Goal: Task Accomplishment & Management: Manage account settings

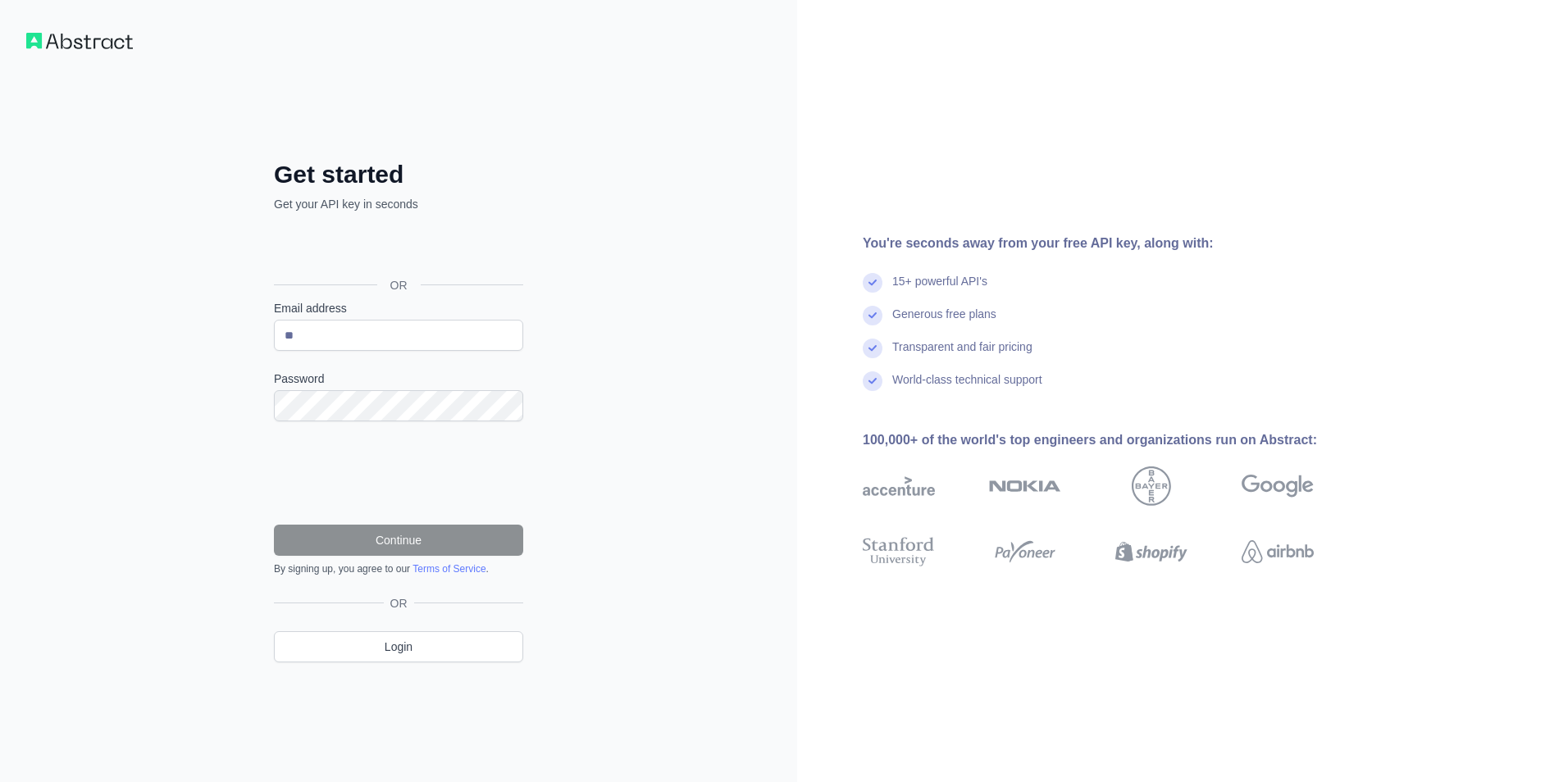
type input "*"
click at [577, 280] on div "Get started Get your API key in seconds OR Email address Password Continue By s…" at bounding box center [399, 391] width 797 height 782
click at [415, 340] on input "Email address" at bounding box center [399, 335] width 249 height 31
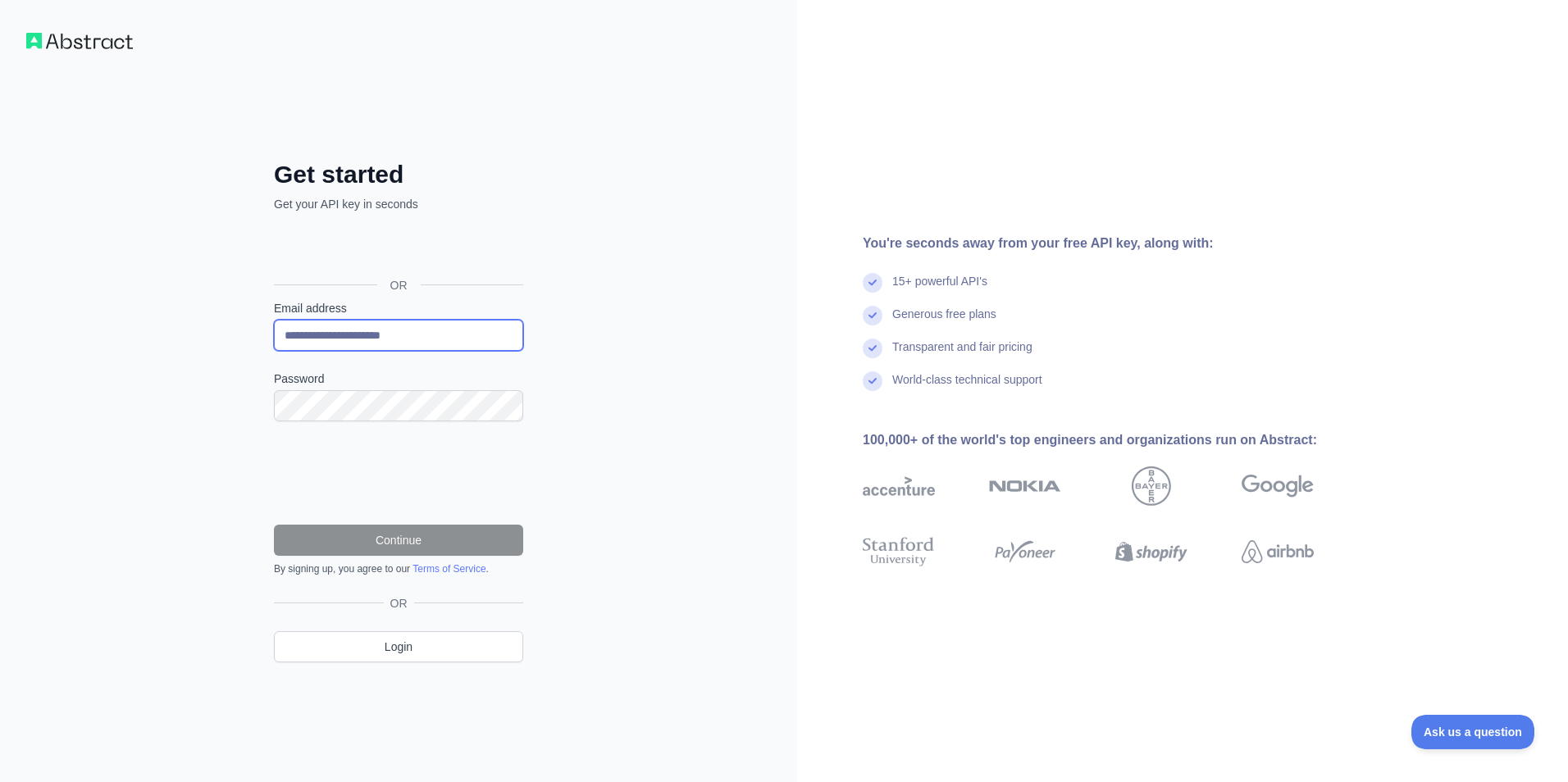
type input "**********"
click at [313, 426] on form "**********" at bounding box center [399, 438] width 249 height 276
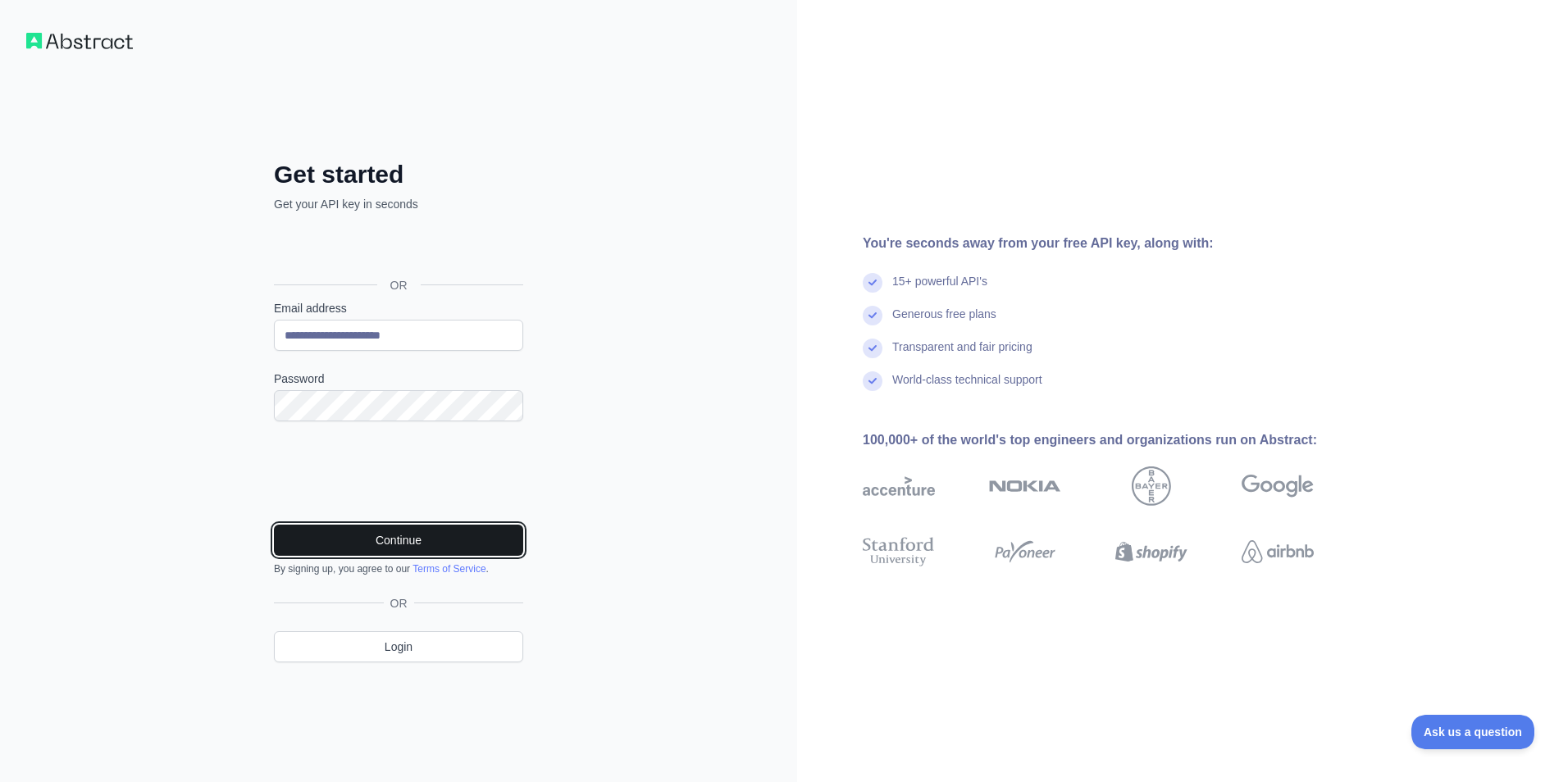
click at [440, 539] on button "Continue" at bounding box center [399, 540] width 249 height 31
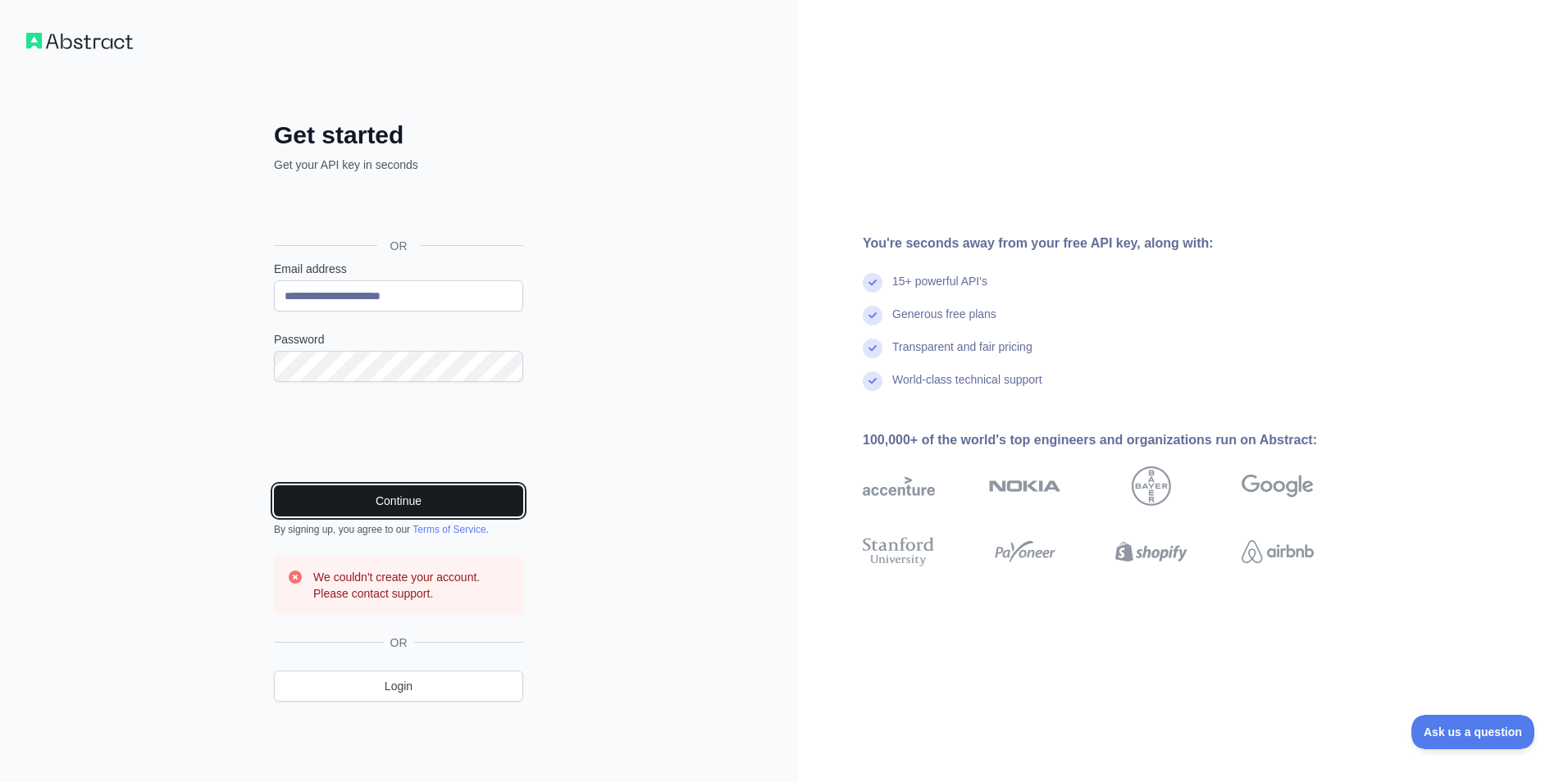
click at [473, 506] on button "Continue" at bounding box center [399, 500] width 249 height 31
click at [468, 505] on button "Continue" at bounding box center [399, 500] width 249 height 31
click at [498, 506] on button "Continue" at bounding box center [399, 500] width 249 height 31
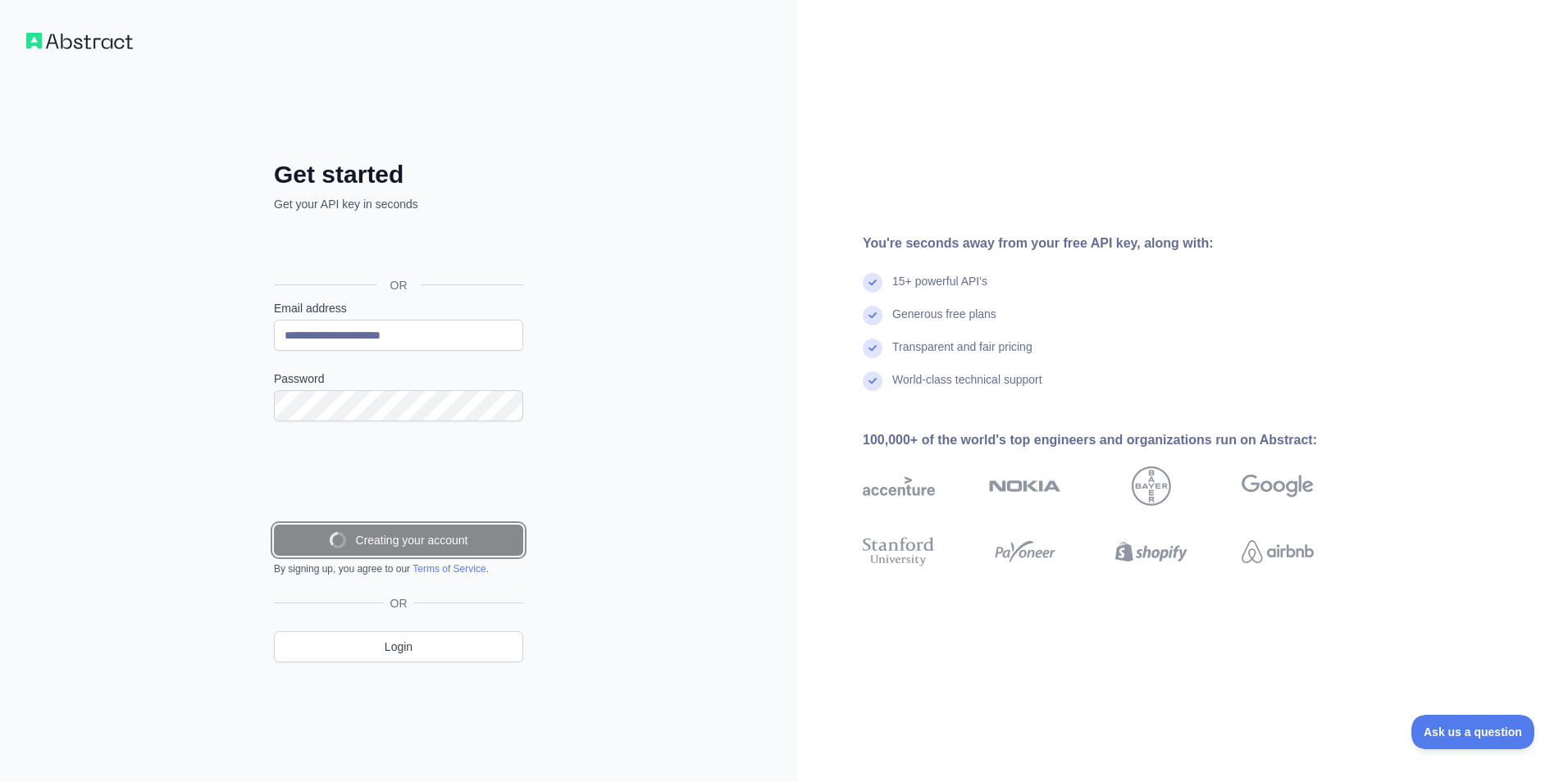
click at [498, 525] on button "Creating your account" at bounding box center [399, 540] width 249 height 31
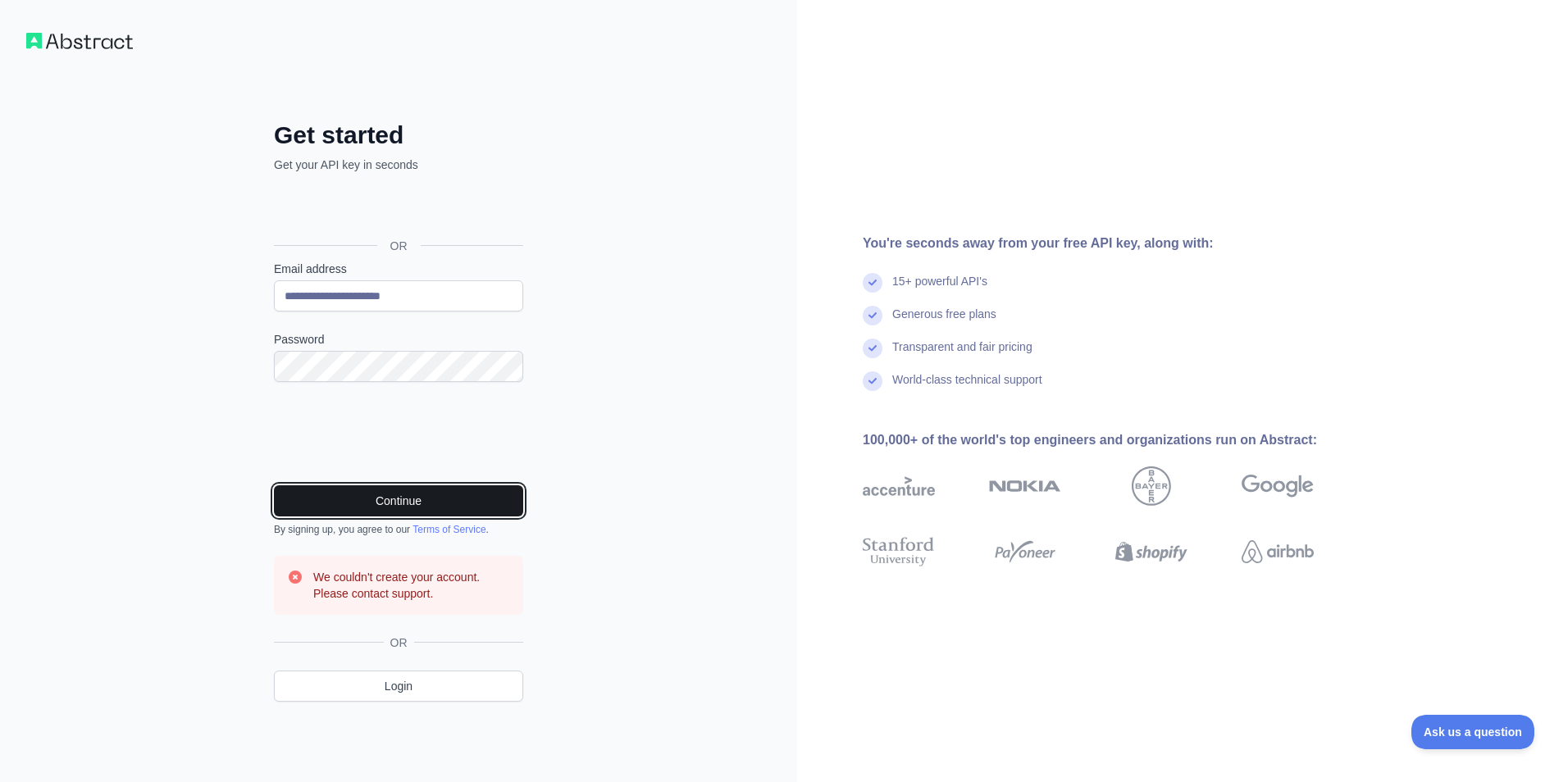
click at [498, 506] on button "Continue" at bounding box center [399, 500] width 249 height 31
click at [498, 523] on div "By signing up, you agree to our Terms of Service ." at bounding box center [399, 529] width 249 height 13
click at [499, 524] on div "By signing up, you agree to our Terms of Service ." at bounding box center [399, 529] width 249 height 13
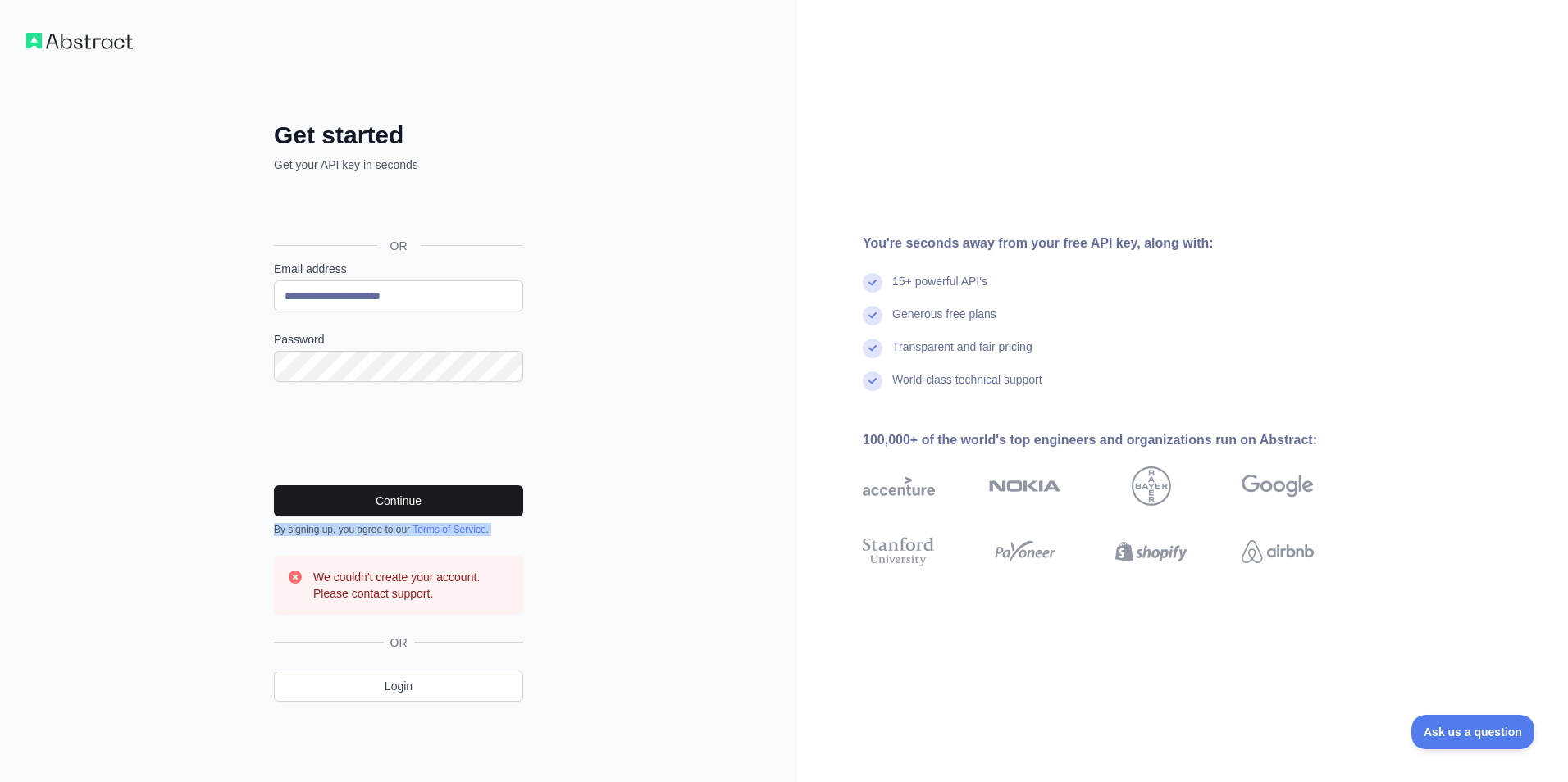
drag, startPoint x: 499, startPoint y: 524, endPoint x: 480, endPoint y: 505, distance: 26.9
click at [483, 516] on div "Continue By signing up, you agree to our Terms of Service ." at bounding box center [399, 511] width 249 height 51
click at [480, 505] on button "Continue" at bounding box center [399, 500] width 249 height 31
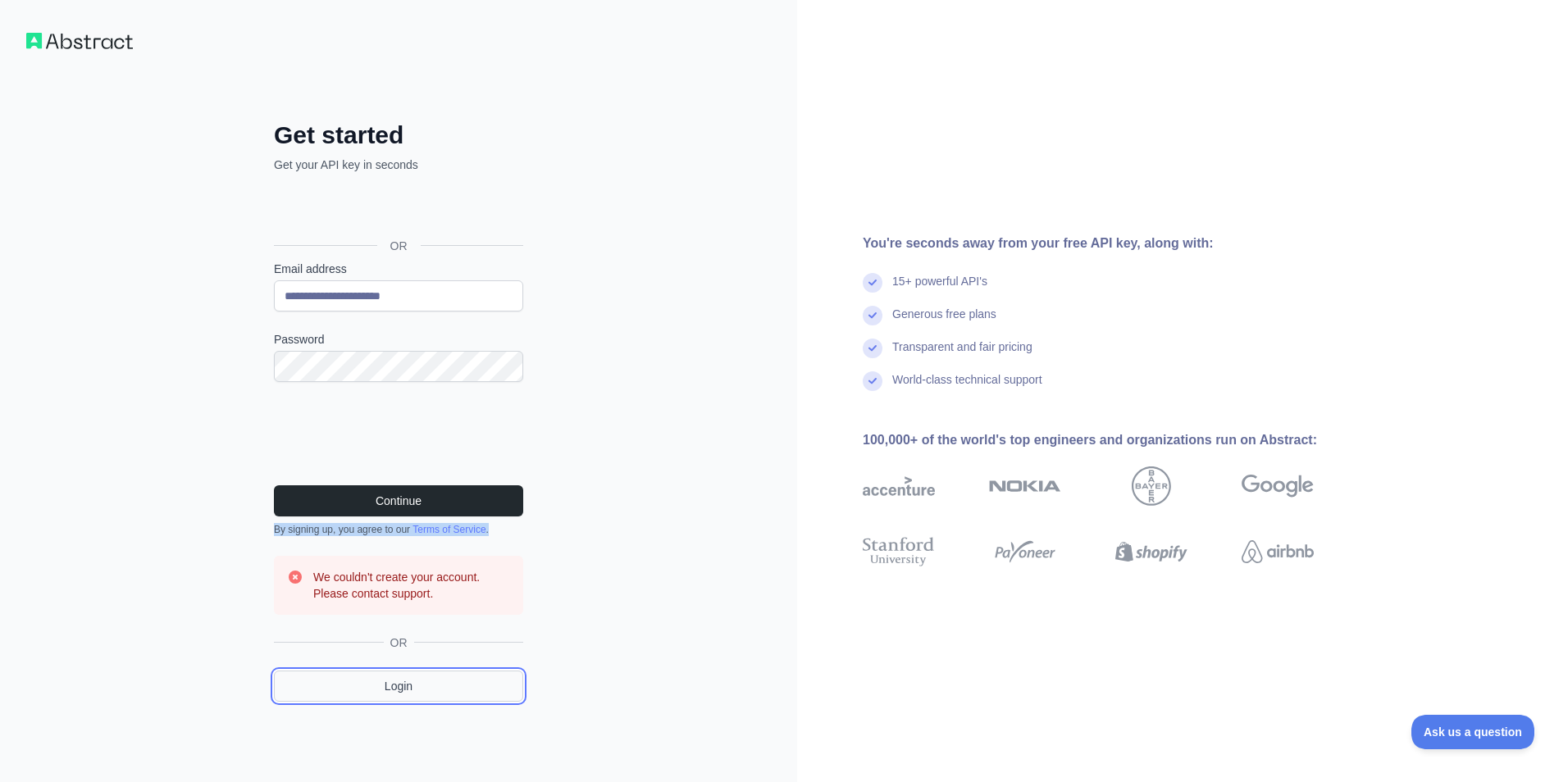
click at [442, 687] on link "Login" at bounding box center [399, 686] width 249 height 31
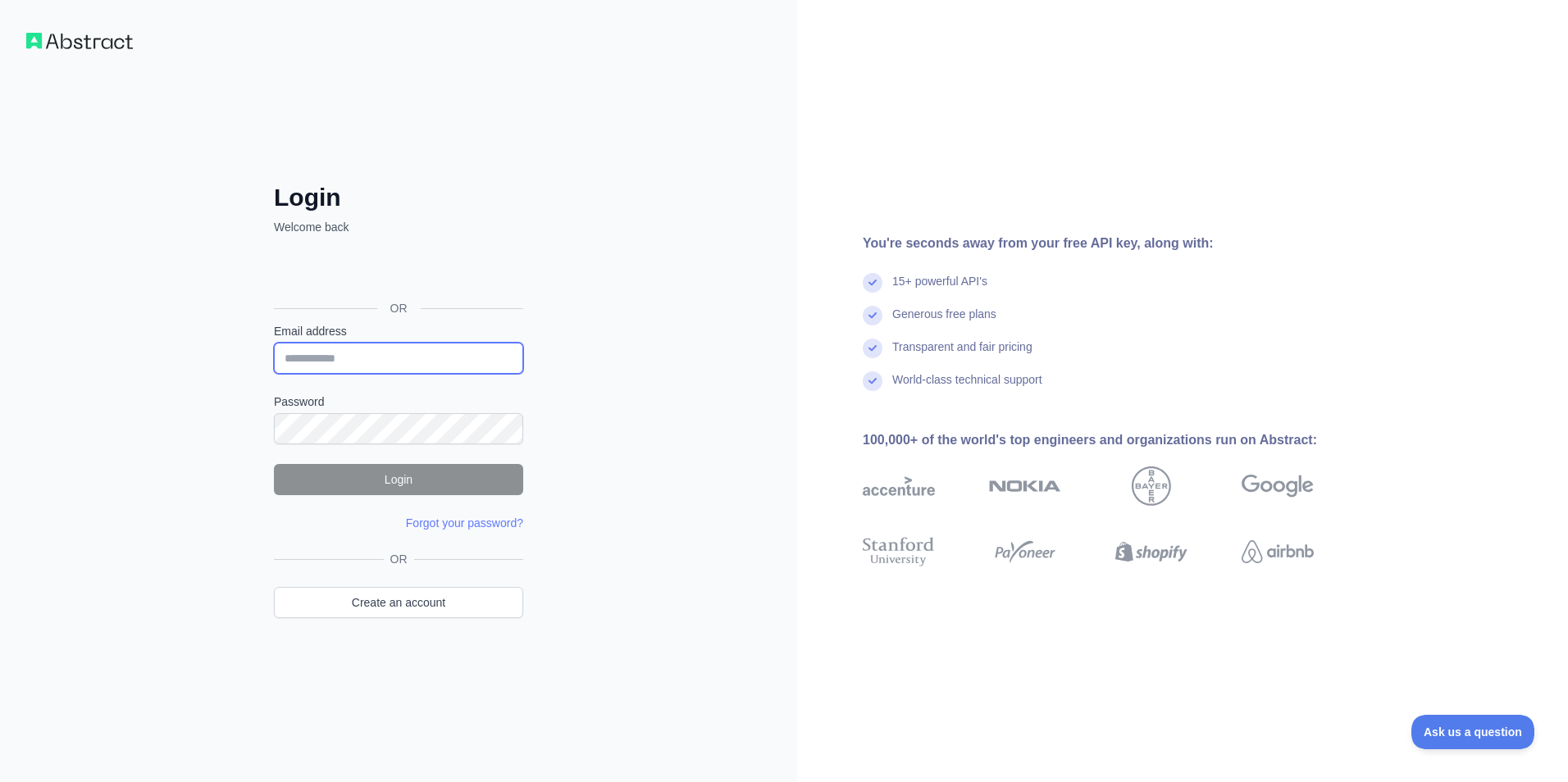
click at [343, 358] on input "Email address" at bounding box center [399, 358] width 249 height 31
type input "**********"
click at [369, 446] on form "**********" at bounding box center [399, 428] width 249 height 209
click at [424, 521] on link "Forgot your password?" at bounding box center [464, 522] width 118 height 13
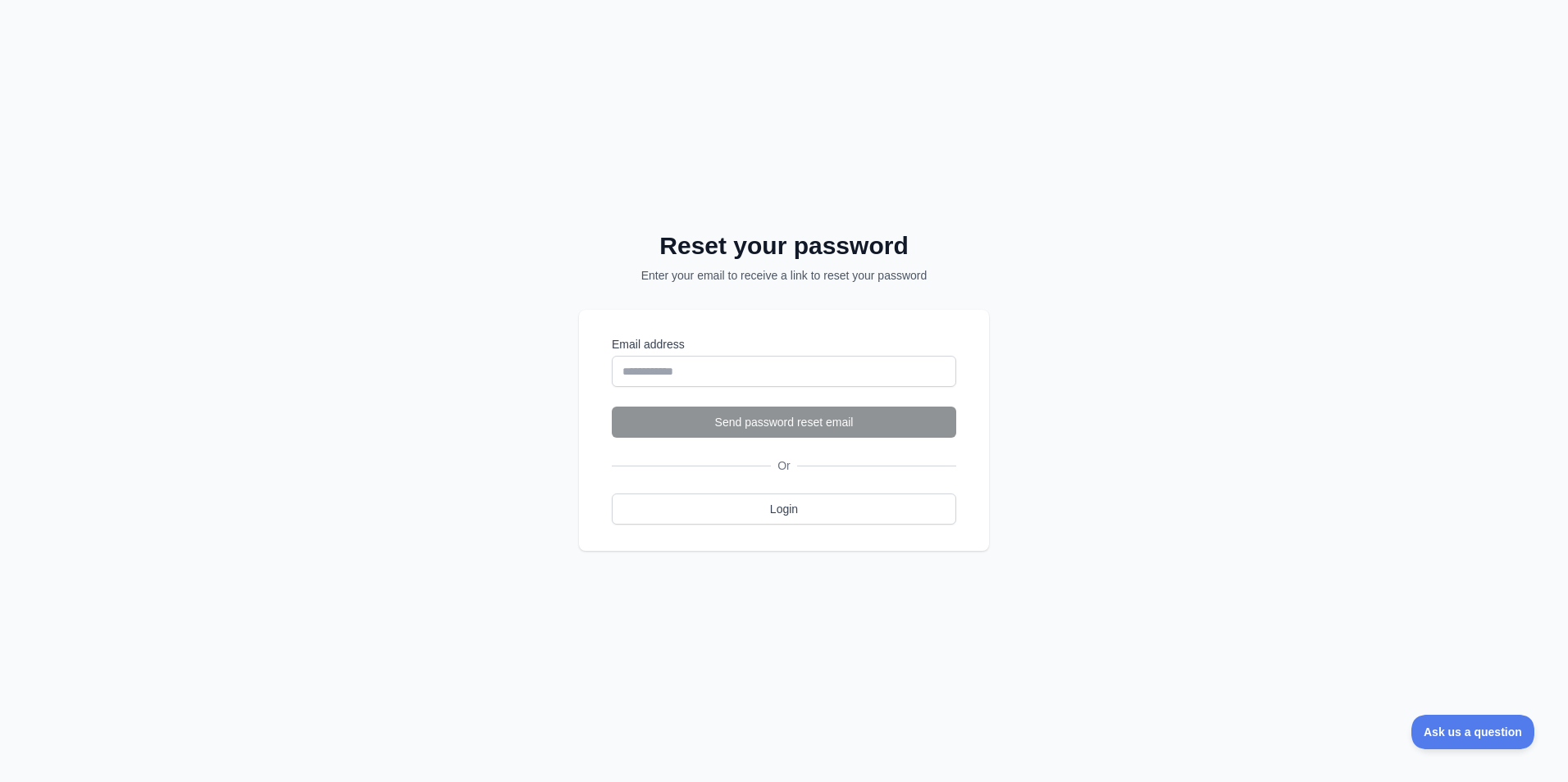
drag, startPoint x: 1313, startPoint y: 518, endPoint x: 1299, endPoint y: 507, distance: 17.8
click at [1313, 518] on div "Reset your password Enter your email to receive a link to reset your password E…" at bounding box center [784, 391] width 1568 height 782
